Goal: Task Accomplishment & Management: Manage account settings

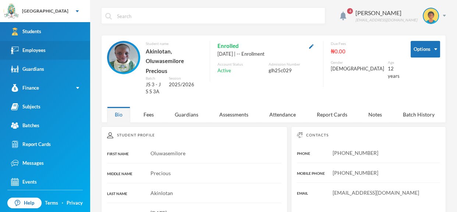
click at [52, 52] on link "Employees" at bounding box center [45, 50] width 90 height 19
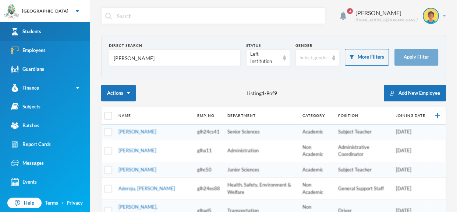
click at [60, 36] on link "Students" at bounding box center [45, 31] width 90 height 19
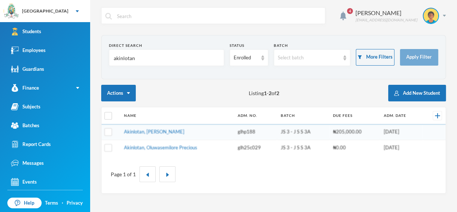
click at [141, 56] on input "akinlotan" at bounding box center [166, 58] width 107 height 17
type input "a"
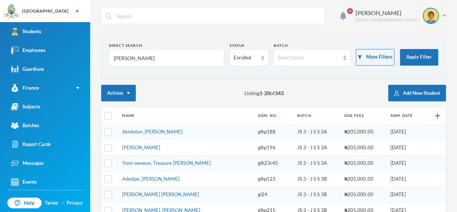
click at [168, 57] on input "emma" at bounding box center [166, 58] width 107 height 17
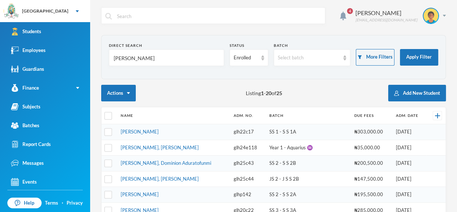
click at [163, 58] on input "emmanuel" at bounding box center [166, 58] width 107 height 17
type input "e"
click at [214, 55] on input "text" at bounding box center [166, 58] width 107 height 17
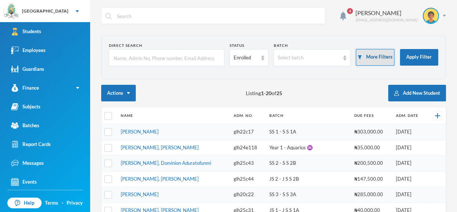
click at [376, 65] on button "More Filters" at bounding box center [375, 57] width 38 height 17
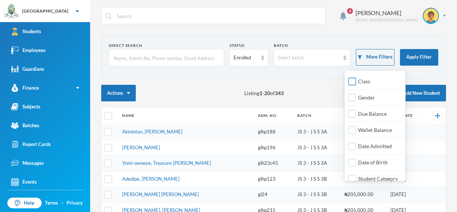
click at [354, 82] on input "Class" at bounding box center [353, 82] width 8 height 8
checkbox input "true"
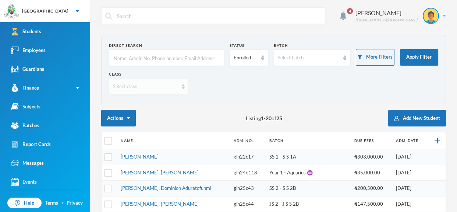
click at [182, 85] on img at bounding box center [183, 86] width 3 height 5
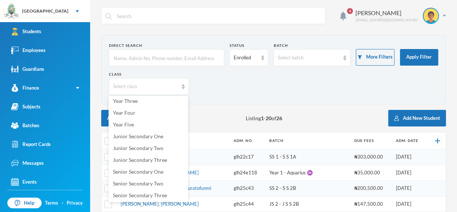
scroll to position [104, 0]
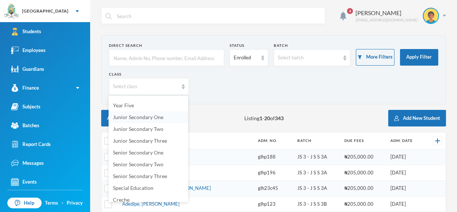
click at [163, 119] on li "Junior Secondary One" at bounding box center [149, 117] width 80 height 12
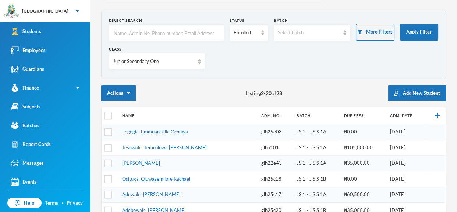
scroll to position [0, 0]
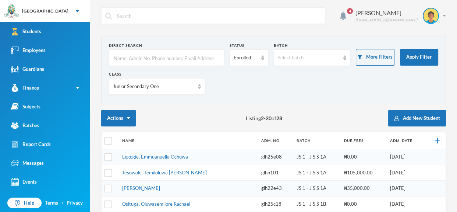
click at [191, 59] on input "text" at bounding box center [166, 58] width 107 height 17
click at [195, 61] on input "text" at bounding box center [166, 58] width 107 height 17
type input "p"
type input "omotayo"
click at [200, 88] on img at bounding box center [199, 86] width 3 height 5
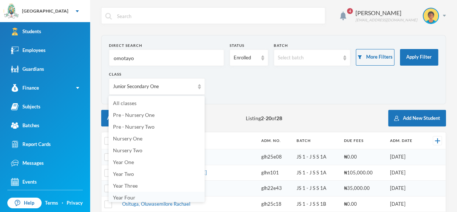
click at [190, 99] on li "All classes" at bounding box center [157, 103] width 96 height 12
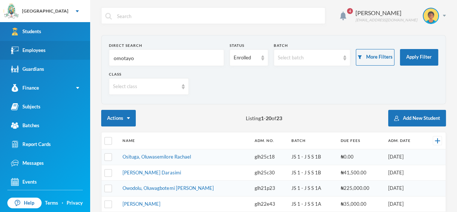
click at [41, 55] on link "Employees" at bounding box center [45, 50] width 90 height 19
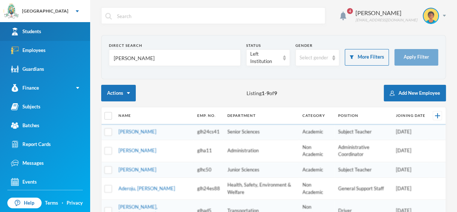
click at [65, 26] on link "Students" at bounding box center [45, 31] width 90 height 19
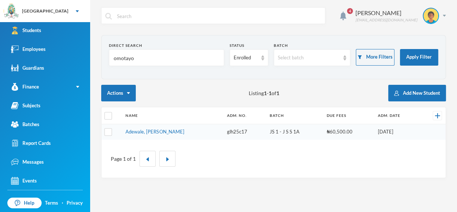
click at [196, 53] on input "omotayo" at bounding box center [166, 58] width 107 height 17
click at [190, 61] on input "omota" at bounding box center [166, 58] width 107 height 17
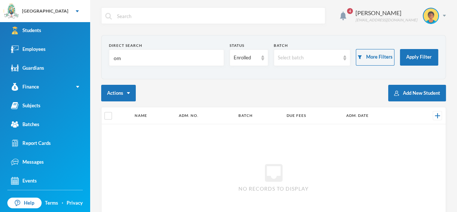
type input "o"
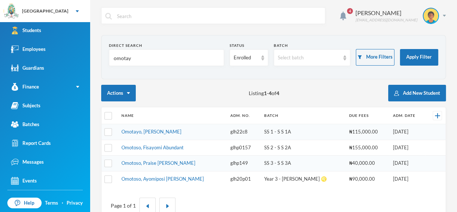
type input "omotayo"
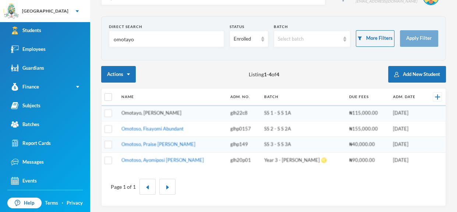
click at [172, 112] on link "Omotayo, Iremide Chukwuyenum" at bounding box center [152, 113] width 60 height 6
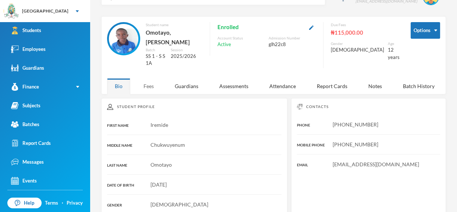
click at [147, 84] on div "Fees" at bounding box center [149, 86] width 26 height 16
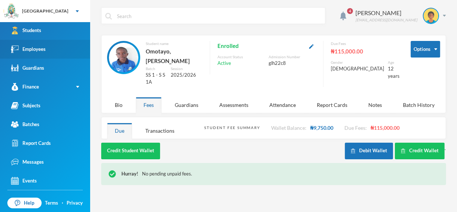
click at [71, 50] on link "Employees" at bounding box center [45, 49] width 90 height 19
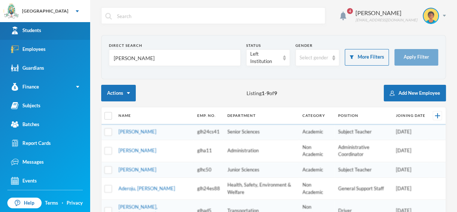
click at [83, 28] on link "Students" at bounding box center [45, 30] width 90 height 19
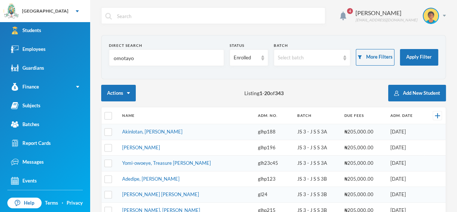
click at [144, 60] on input "omotayo" at bounding box center [166, 58] width 107 height 17
type input "o"
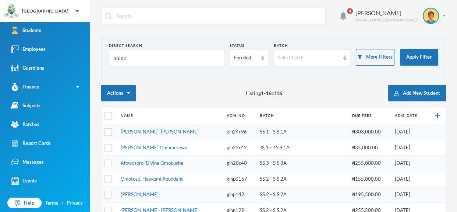
scroll to position [29, 0]
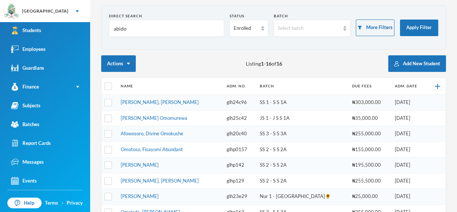
click at [172, 32] on input "abido" at bounding box center [166, 28] width 107 height 17
type input "abidoye"
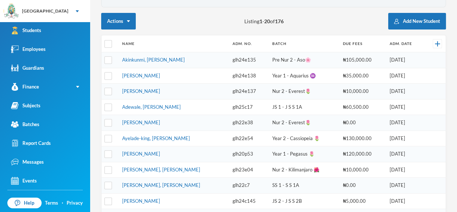
scroll to position [0, 0]
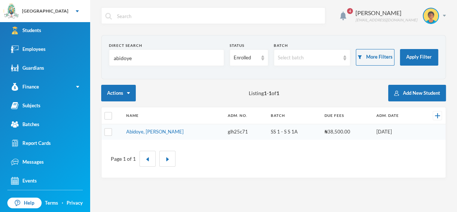
click at [179, 131] on link "Abidoye, Oyindamola Deborah" at bounding box center [154, 132] width 57 height 6
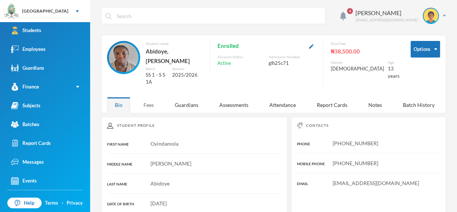
click at [153, 97] on div "Fees" at bounding box center [149, 105] width 26 height 16
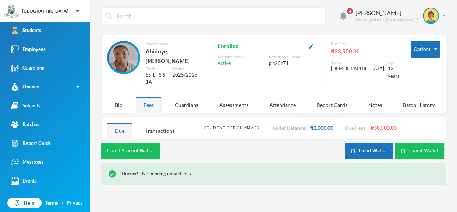
click at [201, 143] on div "Credit Student Wallet" at bounding box center [223, 151] width 244 height 17
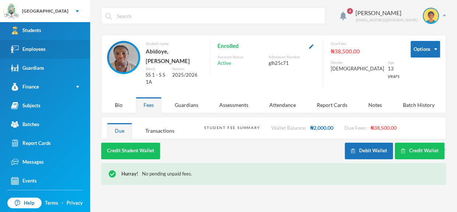
click at [58, 41] on link "Employees" at bounding box center [45, 49] width 90 height 19
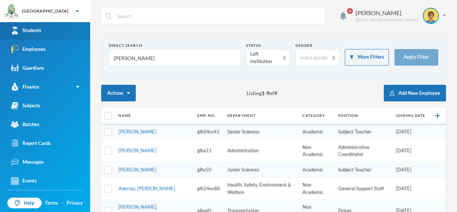
click at [60, 32] on link "Students" at bounding box center [45, 30] width 90 height 19
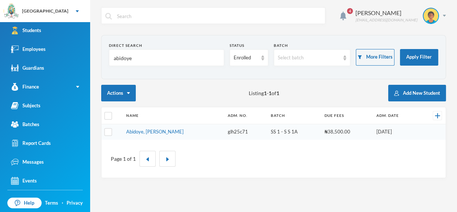
click at [133, 59] on input "abidoye" at bounding box center [166, 58] width 107 height 17
type input "a"
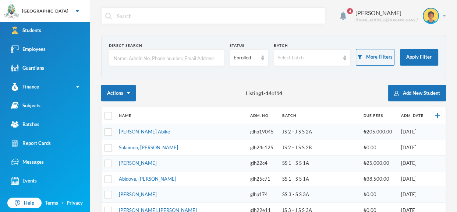
click at [141, 59] on input "text" at bounding box center [166, 58] width 107 height 17
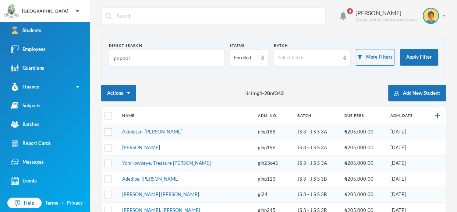
type input "popoola"
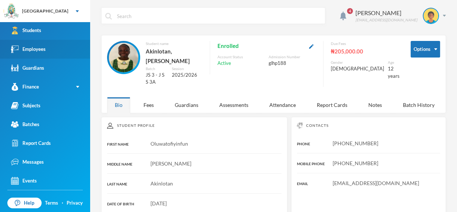
click at [40, 49] on div "Employees" at bounding box center [28, 49] width 35 height 8
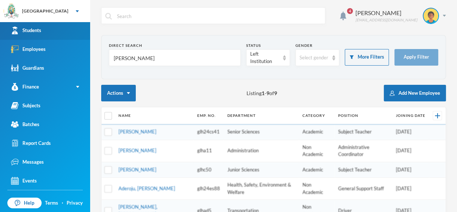
click at [57, 27] on link "Students" at bounding box center [45, 30] width 90 height 19
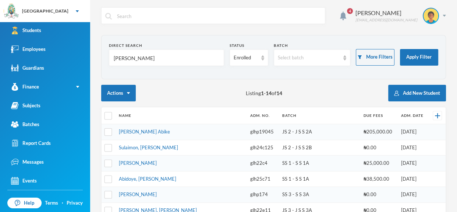
click at [196, 50] on input "popoola" at bounding box center [166, 58] width 107 height 17
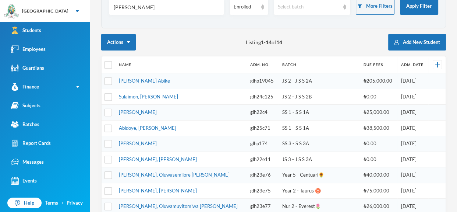
type input "popoola"
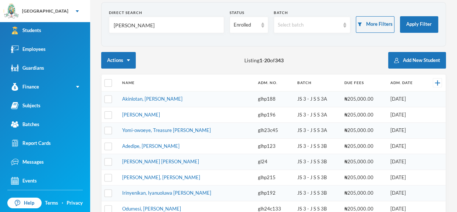
scroll to position [0, 0]
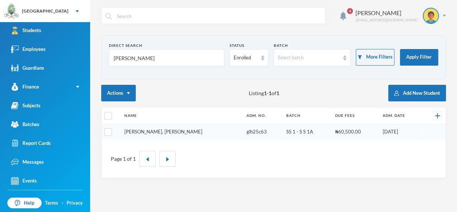
click at [143, 131] on link "Popoola, Darasimi Adediwura" at bounding box center [163, 132] width 78 height 6
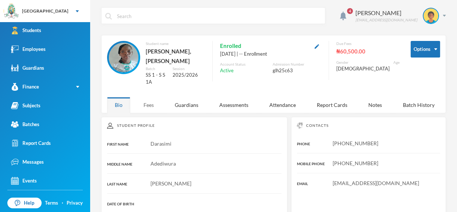
click at [141, 99] on div "Fees" at bounding box center [149, 105] width 26 height 16
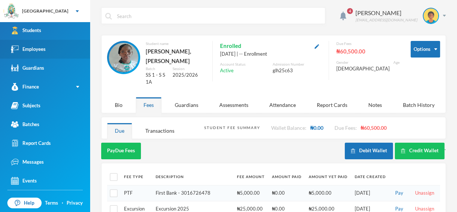
click at [80, 51] on link "Employees" at bounding box center [45, 49] width 90 height 19
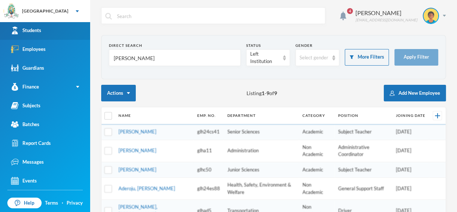
click at [70, 25] on link "Students" at bounding box center [45, 30] width 90 height 19
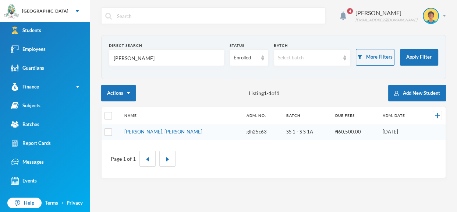
click at [137, 57] on input "popoola" at bounding box center [166, 58] width 107 height 17
click at [208, 58] on input "popoola" at bounding box center [166, 58] width 107 height 17
type input "p"
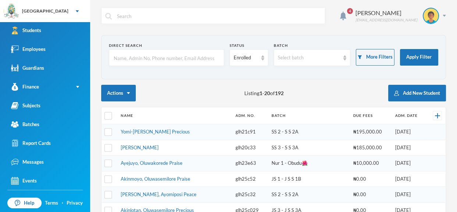
click at [208, 58] on input "text" at bounding box center [166, 58] width 107 height 17
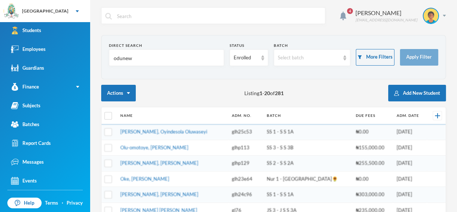
type input "odunewu"
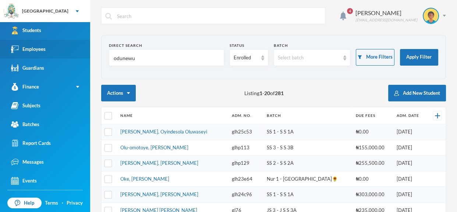
click at [68, 47] on link "Employees" at bounding box center [45, 49] width 90 height 19
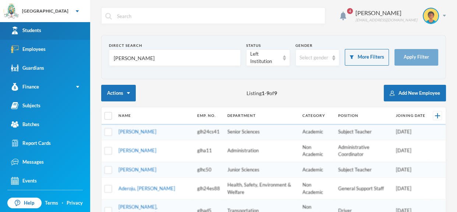
click at [67, 28] on link "Students" at bounding box center [45, 30] width 90 height 19
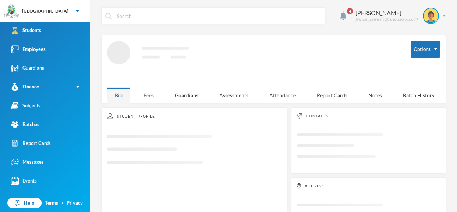
click at [148, 97] on div "Fees" at bounding box center [149, 95] width 26 height 16
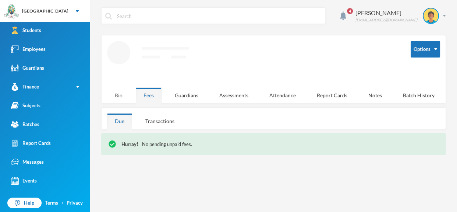
click at [116, 95] on div "Bio" at bounding box center [118, 95] width 23 height 16
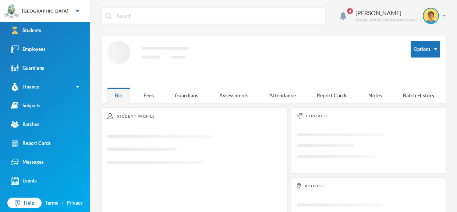
click at [219, 149] on icon "Loading interface..." at bounding box center [194, 151] width 175 height 43
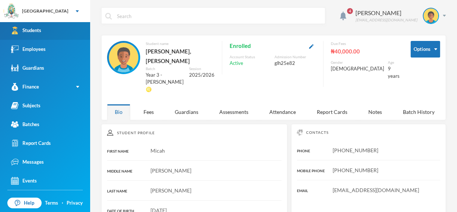
click at [67, 50] on link "Employees" at bounding box center [45, 49] width 90 height 19
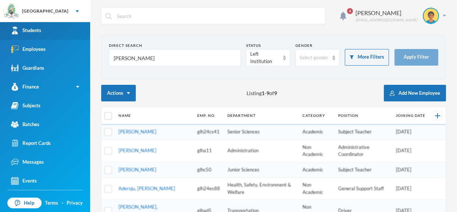
click at [67, 29] on link "Students" at bounding box center [45, 30] width 90 height 19
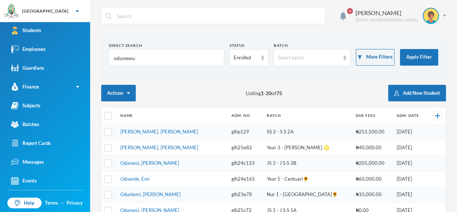
click at [137, 59] on input "odunewu" at bounding box center [166, 58] width 107 height 17
type input "o"
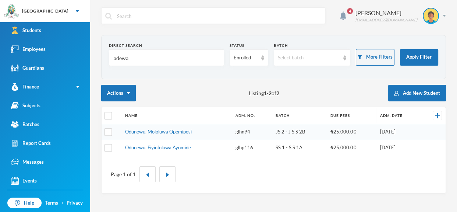
click at [175, 56] on input "adewa" at bounding box center [166, 58] width 107 height 17
type input "adewale"
click at [174, 50] on input "adewale" at bounding box center [166, 58] width 107 height 17
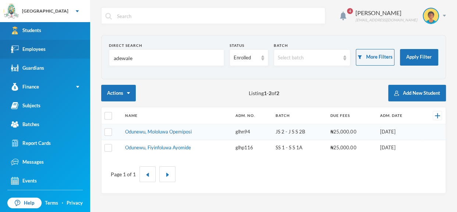
click at [72, 43] on link "Employees" at bounding box center [45, 49] width 90 height 19
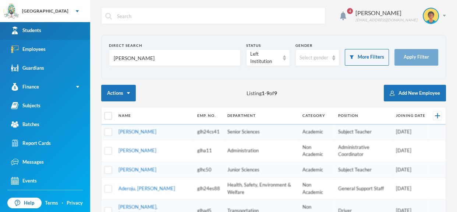
click at [69, 25] on link "Students" at bounding box center [45, 30] width 90 height 19
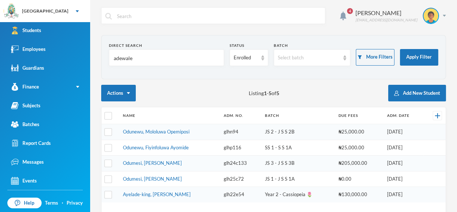
click at [169, 129] on link "Odunewu, Mololuwa Opemiposi" at bounding box center [156, 132] width 67 height 6
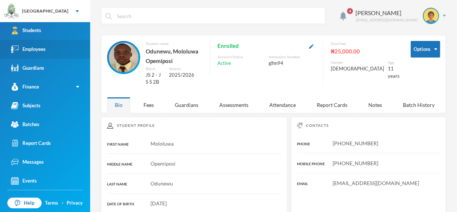
click at [78, 54] on link "Employees" at bounding box center [45, 49] width 90 height 19
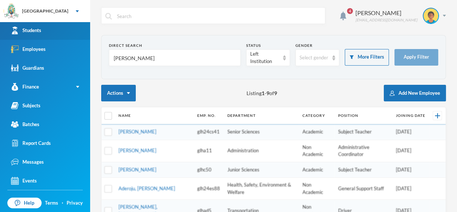
click at [75, 31] on link "Students" at bounding box center [45, 30] width 90 height 19
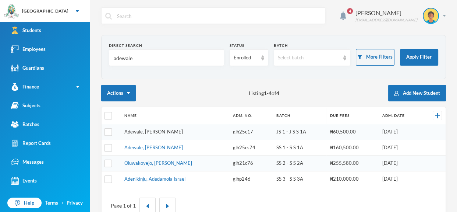
click at [148, 132] on link "Adewale, [PERSON_NAME]" at bounding box center [153, 132] width 59 height 6
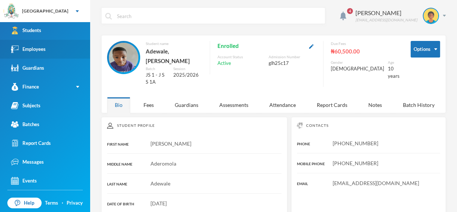
click at [52, 43] on link "Employees" at bounding box center [45, 49] width 90 height 19
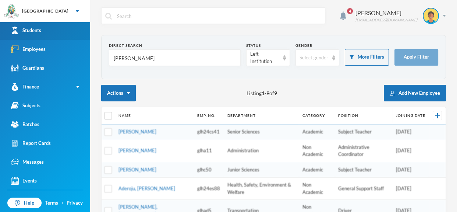
click at [55, 34] on link "Students" at bounding box center [45, 30] width 90 height 19
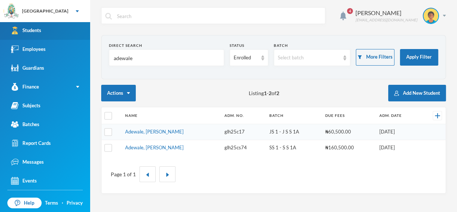
click at [55, 34] on link "Students" at bounding box center [45, 30] width 90 height 19
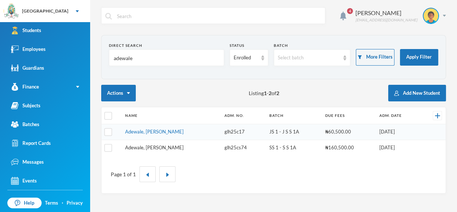
click at [153, 144] on link "Adewale, Farhan Adeyemi" at bounding box center [154, 147] width 59 height 6
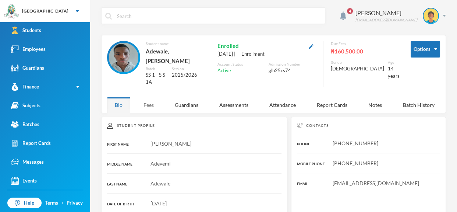
click at [150, 97] on div "Fees" at bounding box center [149, 105] width 26 height 16
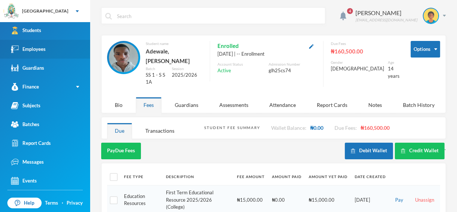
click at [81, 51] on link "Employees" at bounding box center [45, 49] width 90 height 19
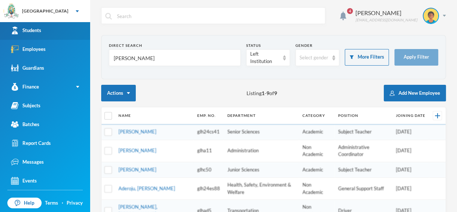
click at [76, 31] on link "Students" at bounding box center [45, 30] width 90 height 19
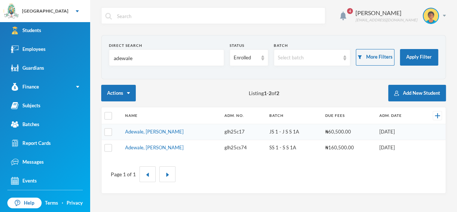
click at [142, 60] on input "adewale" at bounding box center [166, 58] width 107 height 17
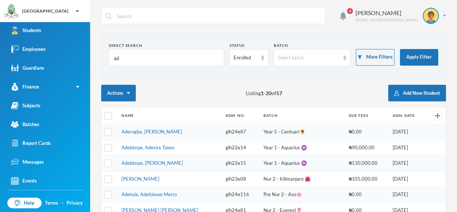
type input "a"
click at [134, 59] on input "text" at bounding box center [166, 58] width 107 height 17
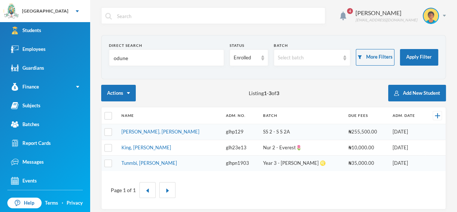
type input "odun"
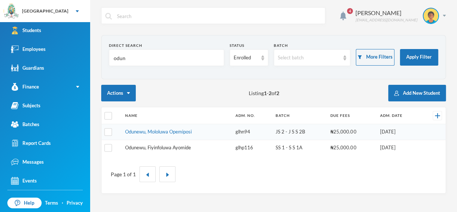
click at [175, 146] on link "Odunewu, Fiyinfoluwa Ayomide" at bounding box center [158, 147] width 66 height 6
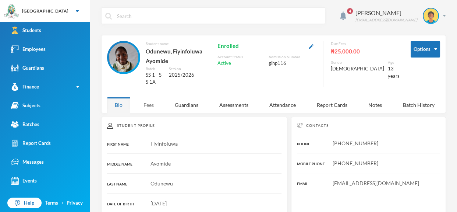
click at [151, 103] on div "Fees" at bounding box center [149, 105] width 26 height 16
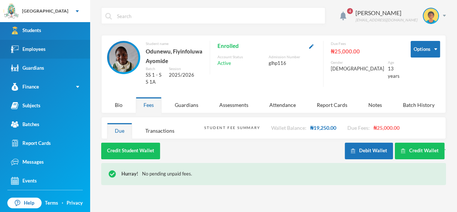
click at [75, 49] on link "Employees" at bounding box center [45, 49] width 90 height 19
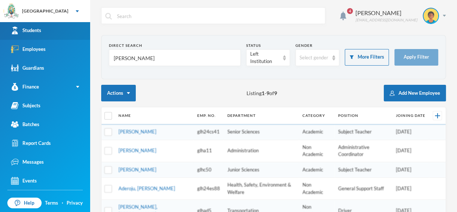
click at [66, 35] on link "Students" at bounding box center [45, 30] width 90 height 19
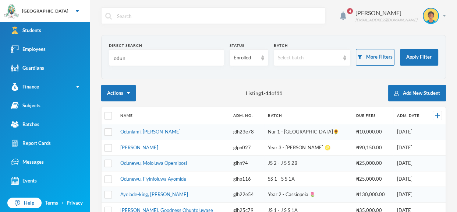
click at [133, 57] on input "odun" at bounding box center [166, 58] width 107 height 17
type input "o"
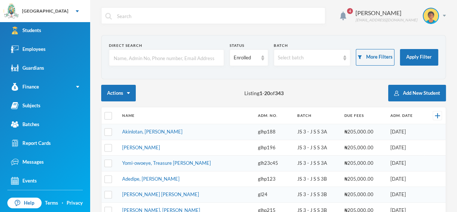
click at [125, 55] on input "text" at bounding box center [166, 58] width 107 height 17
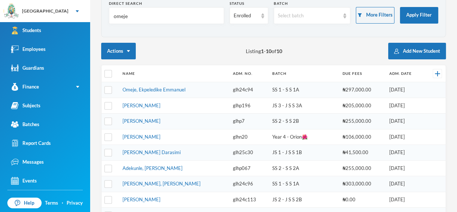
scroll to position [42, 0]
type input "omeje"
click at [157, 92] on td "Omeje, Ekpeledike Emmanuel" at bounding box center [174, 90] width 110 height 16
click at [155, 91] on link "Omeje, Ekpeledike Emmanuel" at bounding box center [154, 90] width 63 height 6
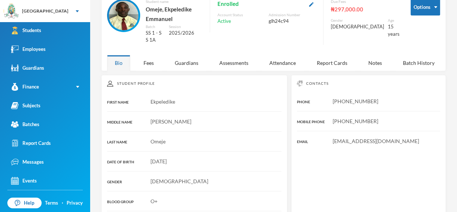
scroll to position [42, 0]
click at [153, 55] on div "Fees" at bounding box center [149, 63] width 26 height 16
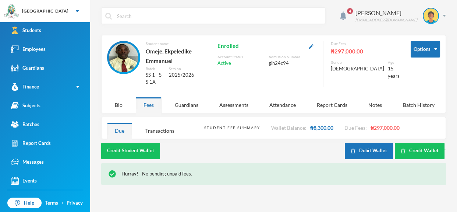
scroll to position [0, 0]
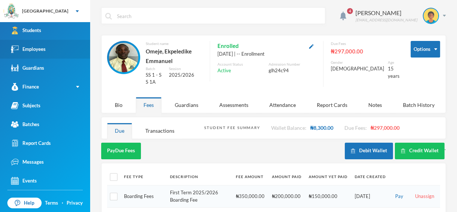
click at [52, 47] on link "Employees" at bounding box center [45, 49] width 90 height 19
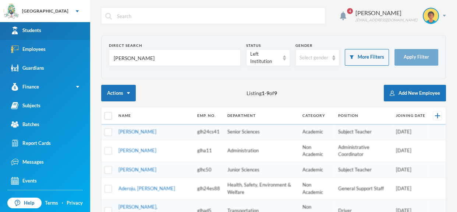
click at [64, 25] on link "Students" at bounding box center [45, 30] width 90 height 19
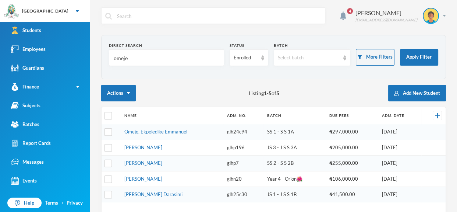
click at [139, 62] on input "omeje" at bounding box center [166, 58] width 107 height 17
type input "o"
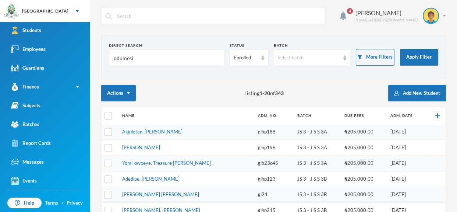
click at [187, 59] on input "odumesi" at bounding box center [166, 58] width 107 height 17
type input "odumesi"
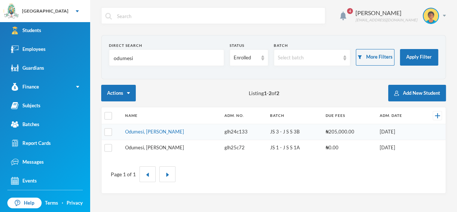
click at [184, 147] on link "Odumesi, [PERSON_NAME]" at bounding box center [154, 147] width 59 height 6
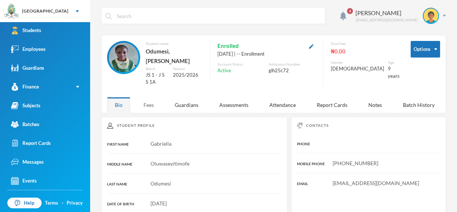
click at [150, 105] on div "Fees" at bounding box center [149, 105] width 26 height 16
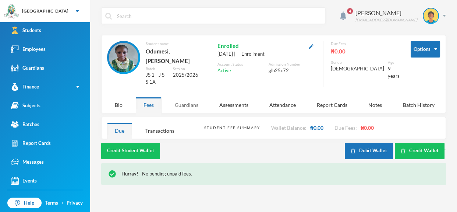
click at [189, 106] on div "Guardians" at bounding box center [186, 105] width 39 height 16
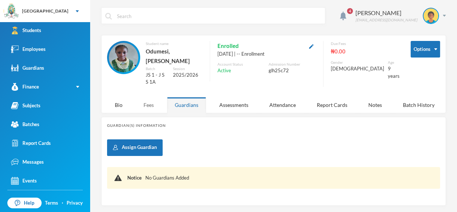
click at [148, 104] on div "Fees" at bounding box center [149, 105] width 26 height 16
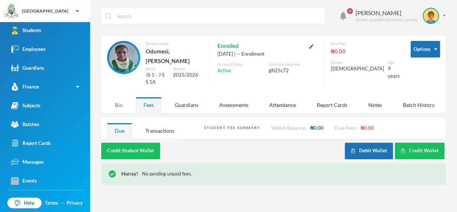
click at [119, 105] on div "Bio" at bounding box center [118, 105] width 23 height 16
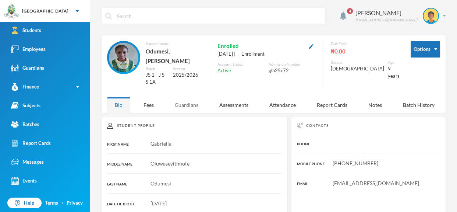
click at [185, 103] on div "Guardians" at bounding box center [186, 105] width 39 height 16
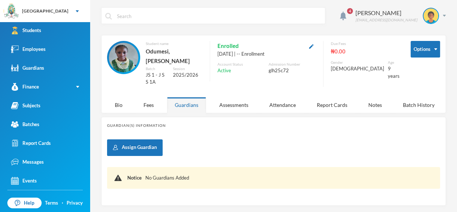
scroll to position [18, 0]
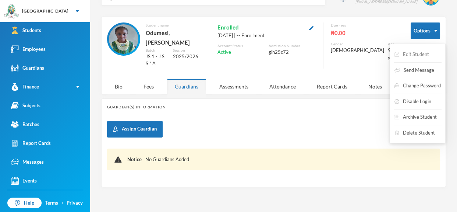
click at [425, 53] on button "Edit Student" at bounding box center [412, 54] width 36 height 13
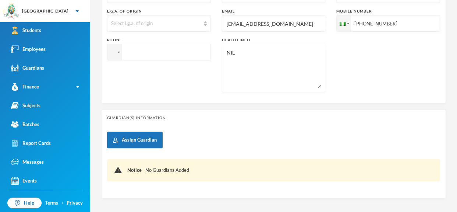
scroll to position [275, 0]
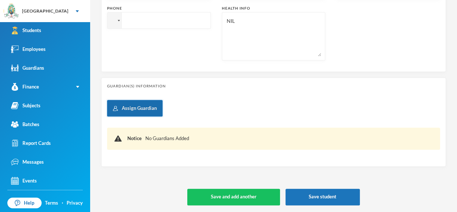
click at [148, 106] on button "Assign Guardian" at bounding box center [135, 108] width 56 height 17
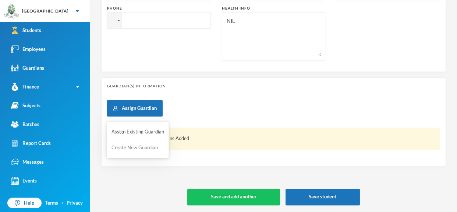
click at [144, 145] on button "Create New Guardian" at bounding box center [138, 147] width 54 height 13
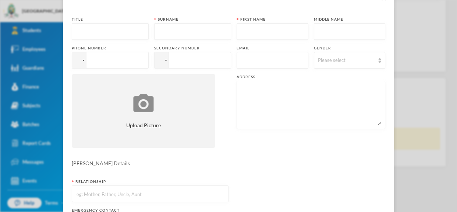
scroll to position [48, 0]
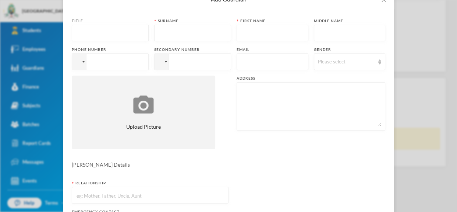
click at [449, 53] on div "Add Guardian Title Surname First name Middle name Phone number Secondary number…" at bounding box center [228, 106] width 457 height 212
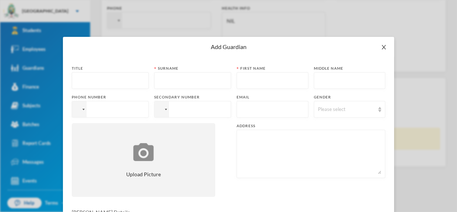
click at [384, 47] on icon "icon: close" at bounding box center [384, 47] width 4 height 4
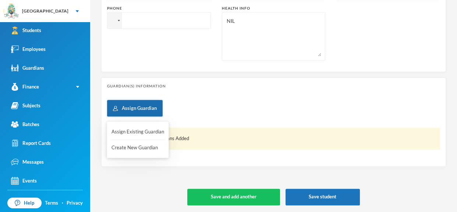
click at [149, 106] on button "Assign Guardian" at bounding box center [135, 108] width 56 height 17
click at [142, 135] on button "Assign Existing Guardian" at bounding box center [138, 131] width 54 height 13
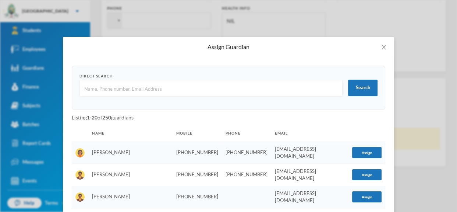
click at [176, 91] on input "text" at bounding box center [211, 88] width 255 height 17
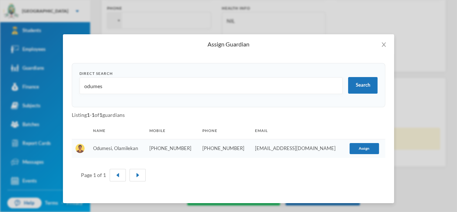
scroll to position [2, 0]
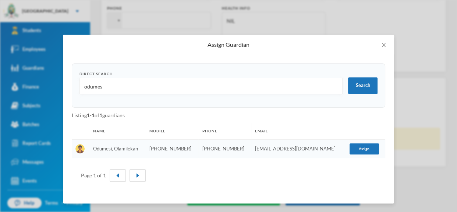
type input "odumes"
click at [137, 149] on td "Odumesi, Olamilekan" at bounding box center [117, 148] width 56 height 19
click at [364, 150] on button "Assign" at bounding box center [364, 148] width 29 height 11
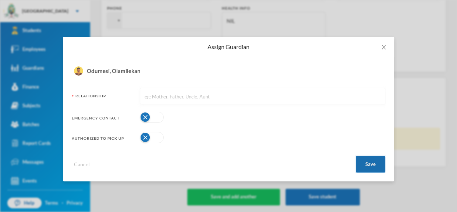
click at [368, 160] on button "Save" at bounding box center [370, 164] width 29 height 17
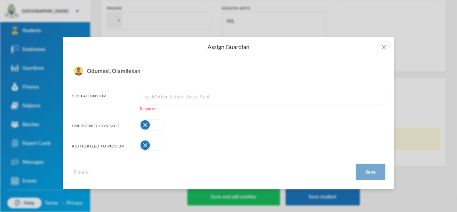
click at [373, 173] on button "Save" at bounding box center [370, 172] width 29 height 17
click at [293, 94] on input "text" at bounding box center [263, 96] width 238 height 17
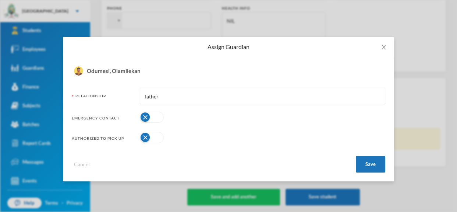
click at [147, 96] on input "father" at bounding box center [263, 96] width 238 height 17
type input "Father"
click at [143, 117] on button "button" at bounding box center [152, 117] width 24 height 11
click at [145, 133] on button "button" at bounding box center [152, 137] width 24 height 11
click at [376, 164] on button "Save" at bounding box center [370, 164] width 29 height 17
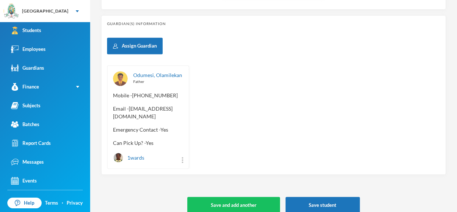
scroll to position [337, 0]
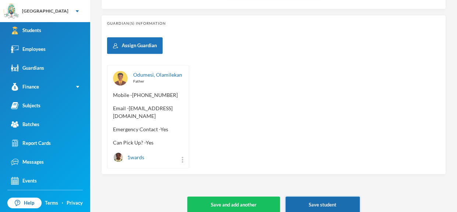
click at [310, 196] on button "Save student" at bounding box center [323, 204] width 74 height 17
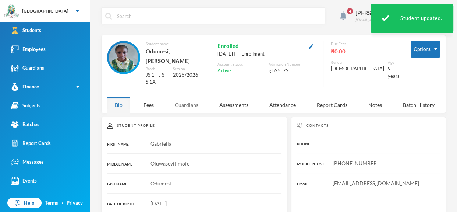
click at [190, 108] on div "Guardians" at bounding box center [186, 105] width 39 height 16
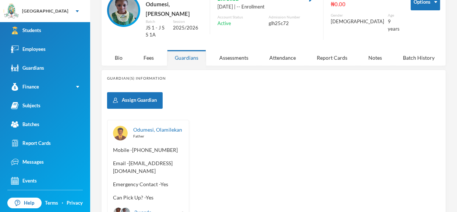
scroll to position [48, 0]
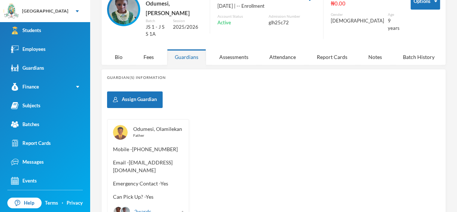
click at [160, 128] on link "Odumesi, Olamilekan" at bounding box center [157, 129] width 49 height 6
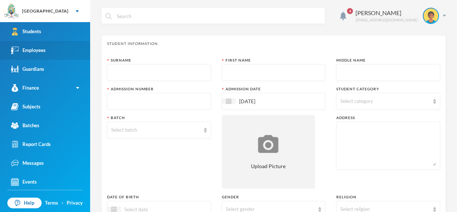
click at [45, 54] on div "Employees" at bounding box center [28, 50] width 35 height 8
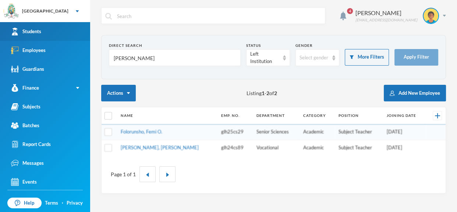
click at [69, 30] on link "Students" at bounding box center [45, 31] width 90 height 19
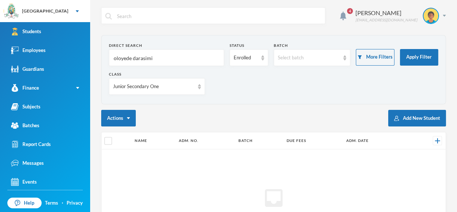
click at [156, 57] on input "oloyede darasimi" at bounding box center [166, 58] width 107 height 17
type input "o"
type input "ilelaboye"
click at [200, 88] on img at bounding box center [199, 86] width 3 height 5
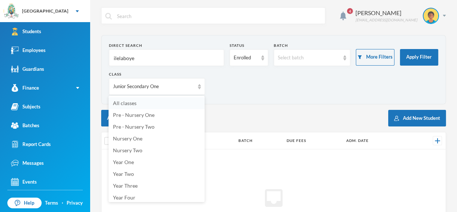
click at [189, 101] on li "All classes" at bounding box center [157, 103] width 96 height 12
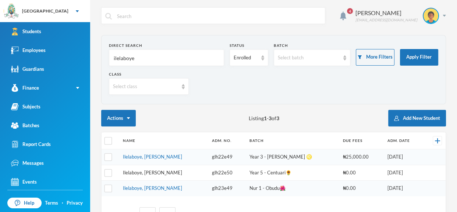
click at [176, 171] on link "Ilelaboye, [PERSON_NAME]" at bounding box center [152, 172] width 59 height 6
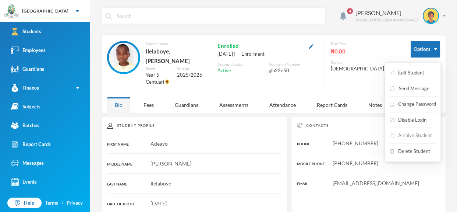
click at [429, 134] on button "Archive Student" at bounding box center [411, 135] width 44 height 13
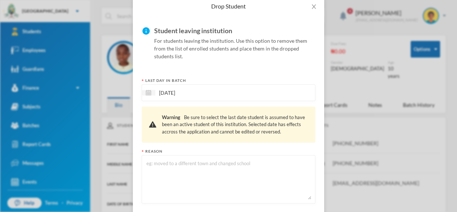
scroll to position [77, 0]
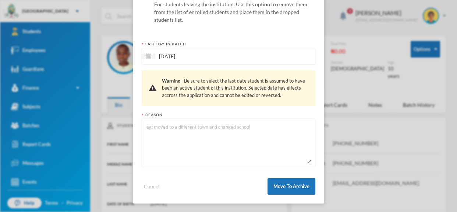
click at [270, 127] on textarea at bounding box center [229, 143] width 166 height 40
type textarea "left"
click at [300, 180] on button "Move To Archive" at bounding box center [292, 186] width 48 height 17
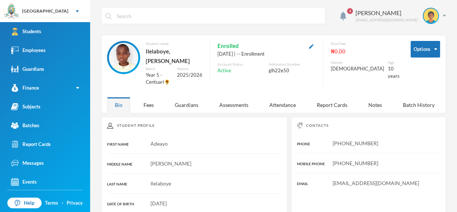
scroll to position [40, 0]
